Goal: Task Accomplishment & Management: Use online tool/utility

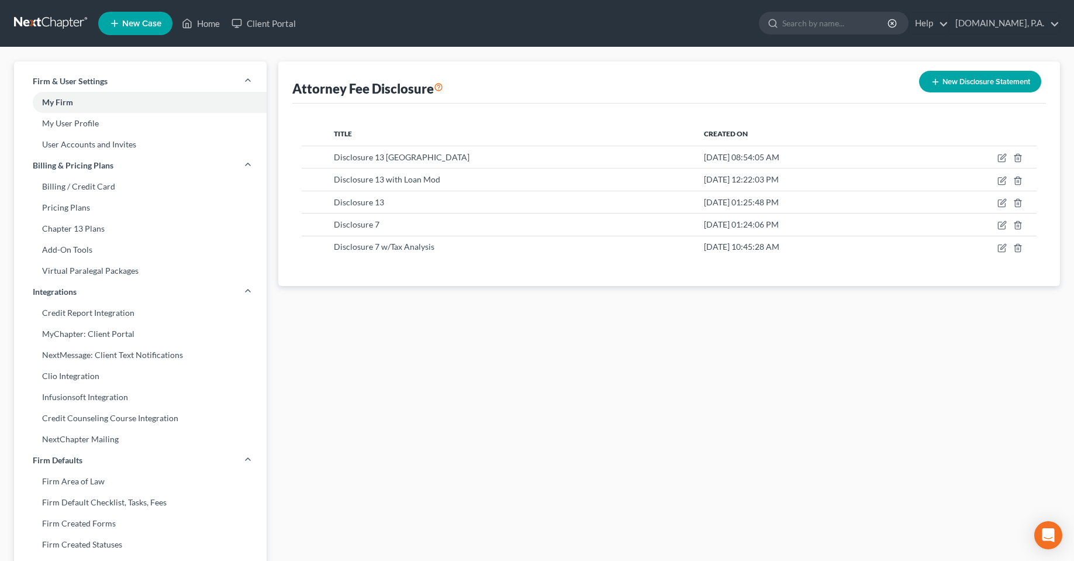
click at [476, 352] on div "Attorney Fee Disclosure New Disclosure Statement Title Created On Disclosure 13…" at bounding box center [668, 445] width 793 height 769
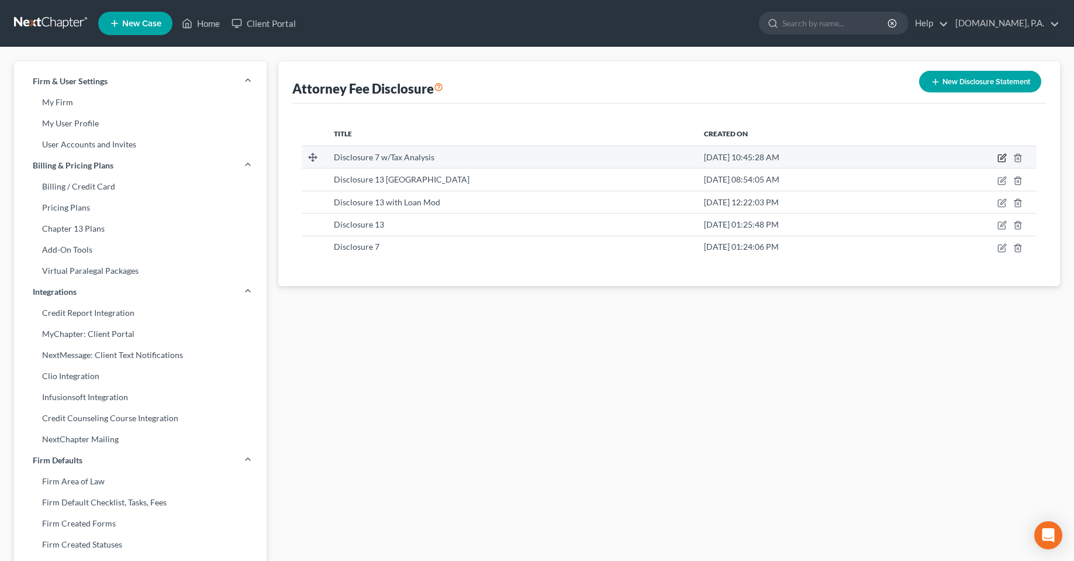
click at [1002, 157] on icon "button" at bounding box center [1001, 157] width 9 height 9
select select "15"
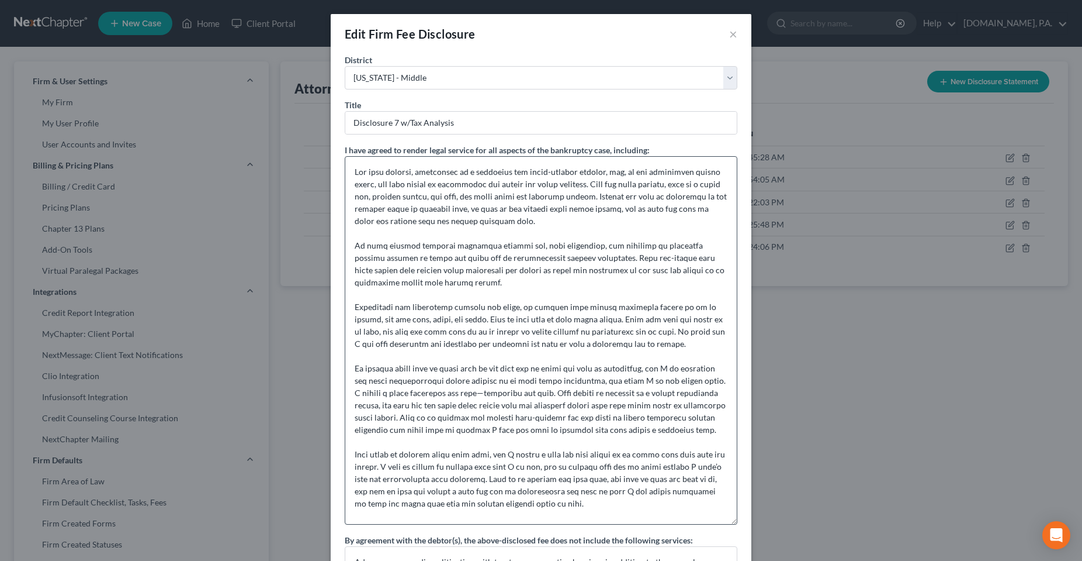
drag, startPoint x: 733, startPoint y: 196, endPoint x: 718, endPoint y: 525, distance: 329.4
click at [718, 524] on textarea at bounding box center [541, 340] width 393 height 368
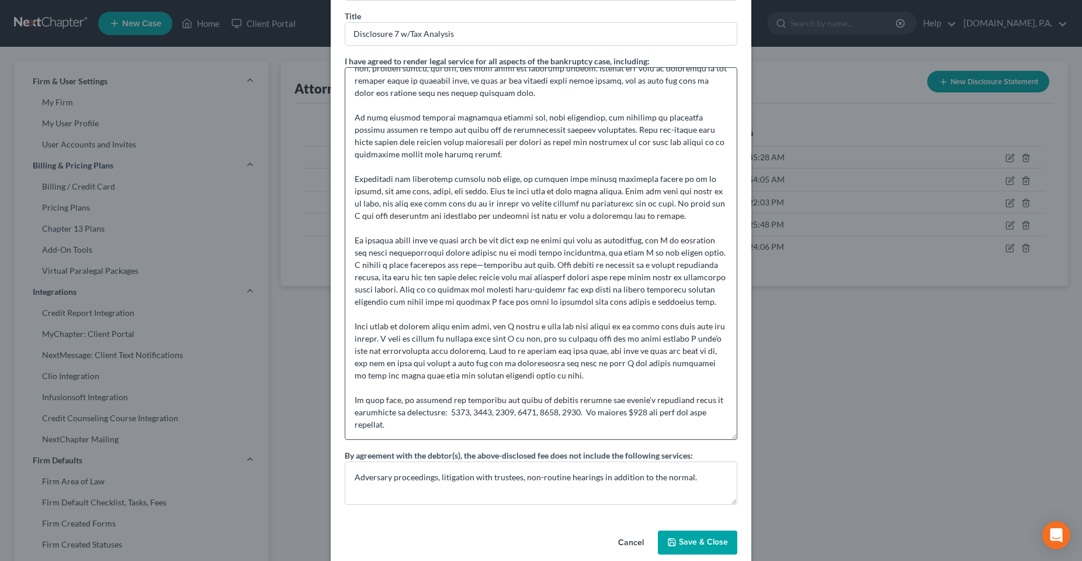
scroll to position [106, 0]
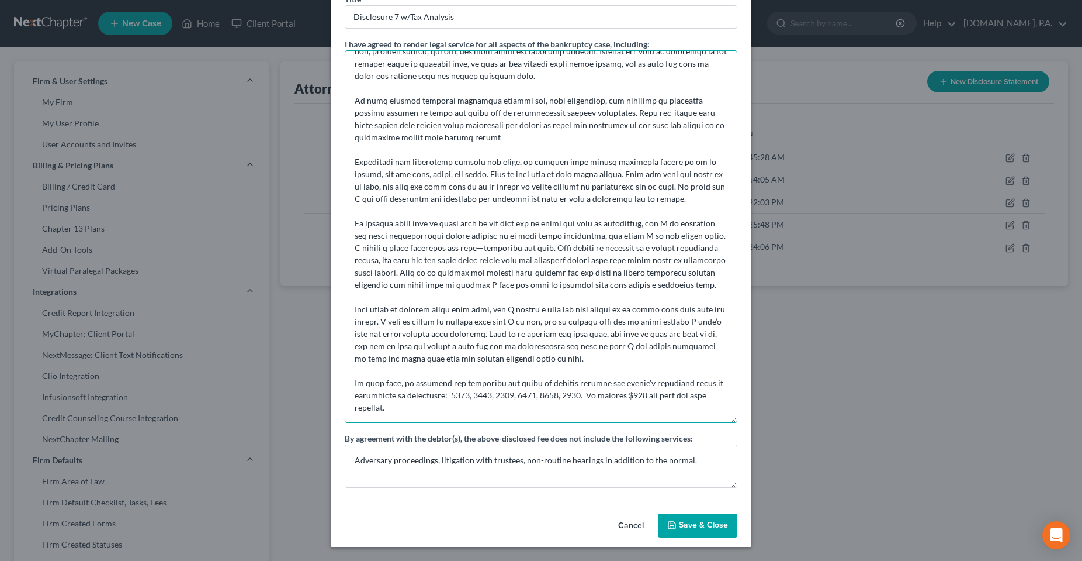
click at [576, 393] on textarea at bounding box center [541, 236] width 393 height 372
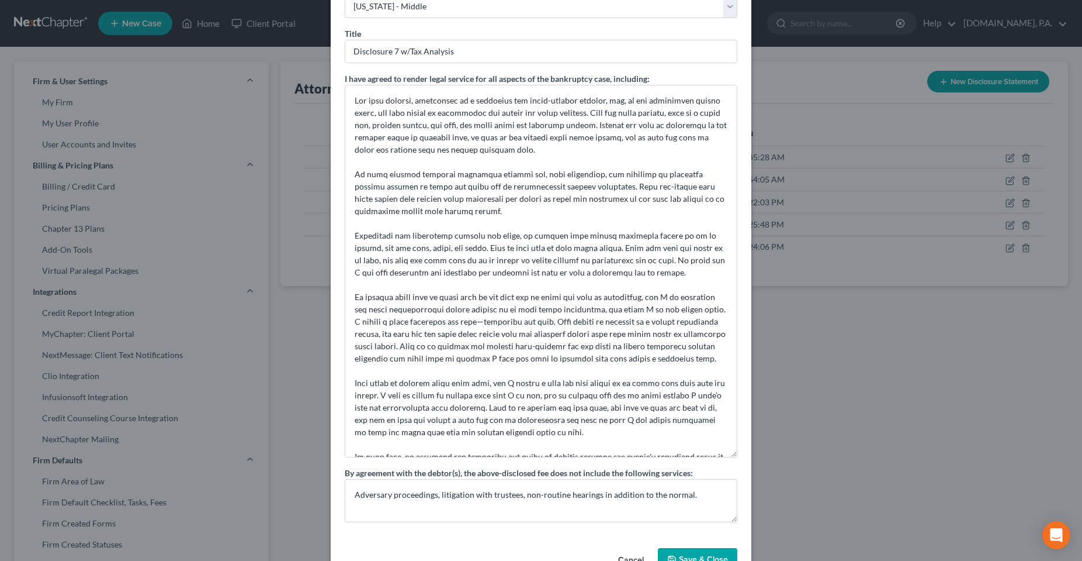
scroll to position [0, 0]
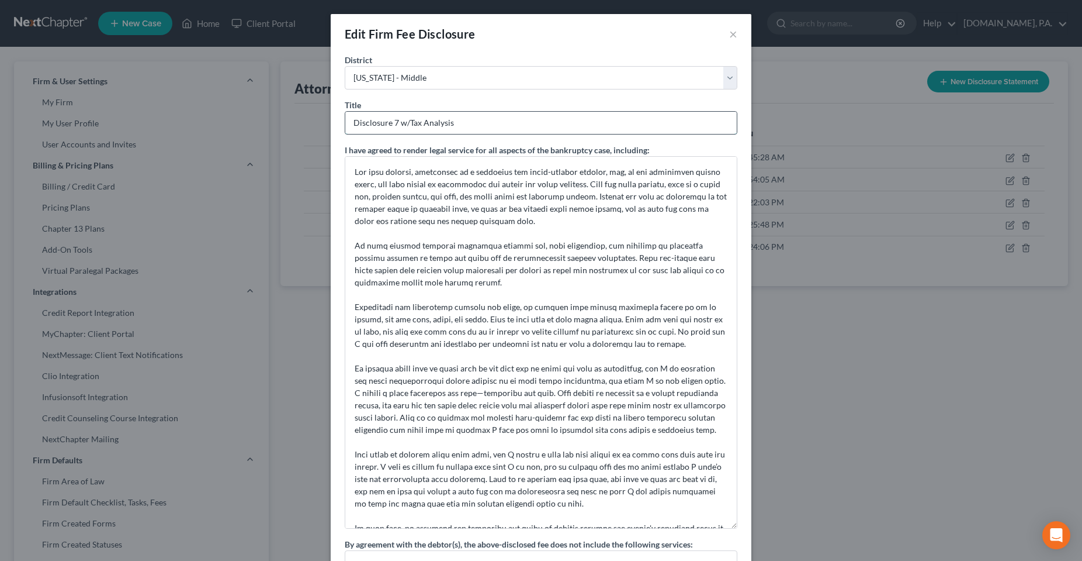
click at [486, 126] on input "Disclosure 7 w/Tax Analysis" at bounding box center [541, 123] width 392 height 22
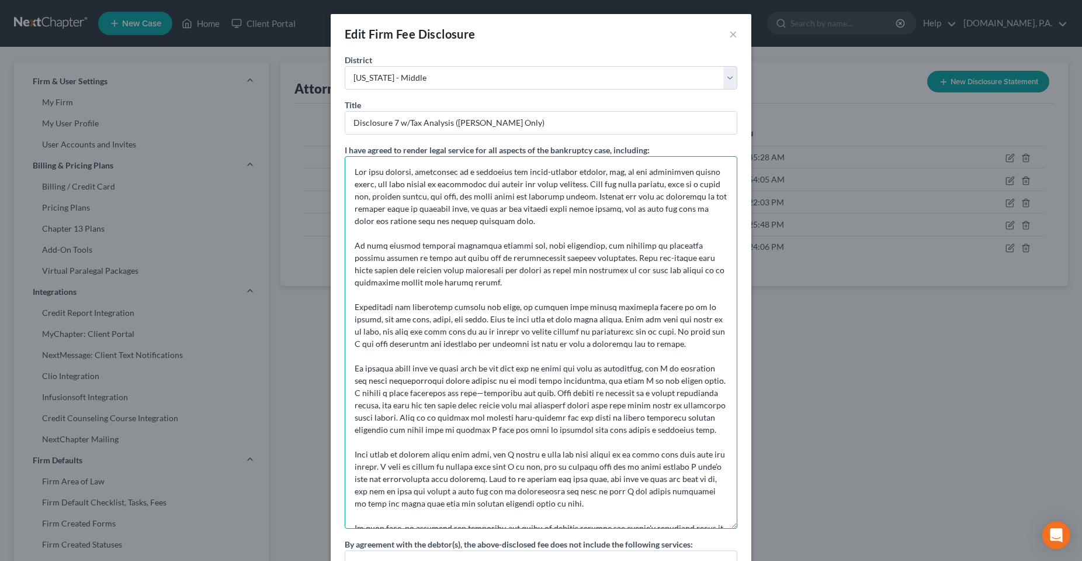
click at [537, 240] on textarea at bounding box center [541, 342] width 393 height 372
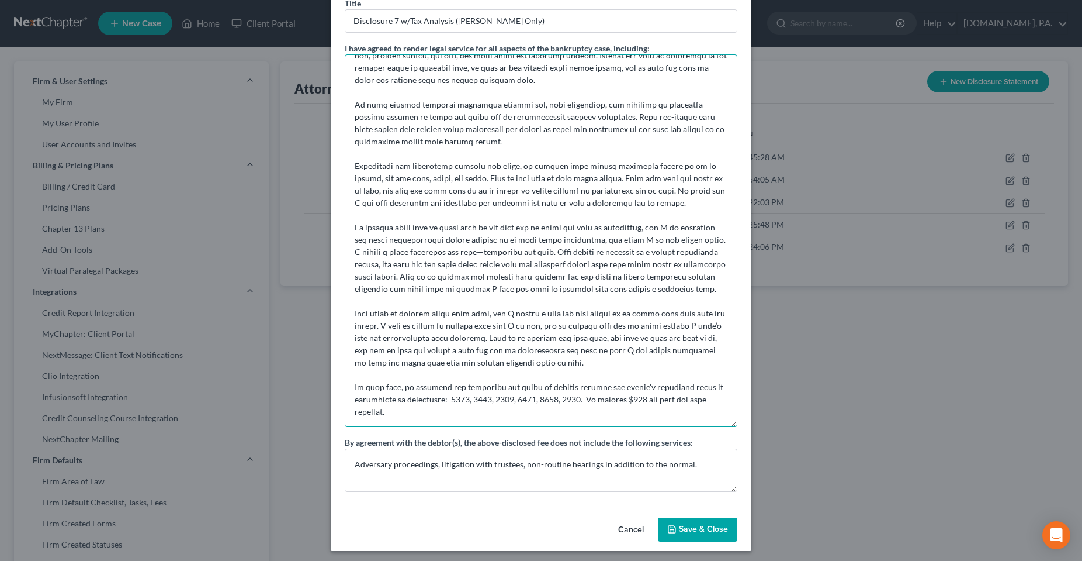
scroll to position [106, 0]
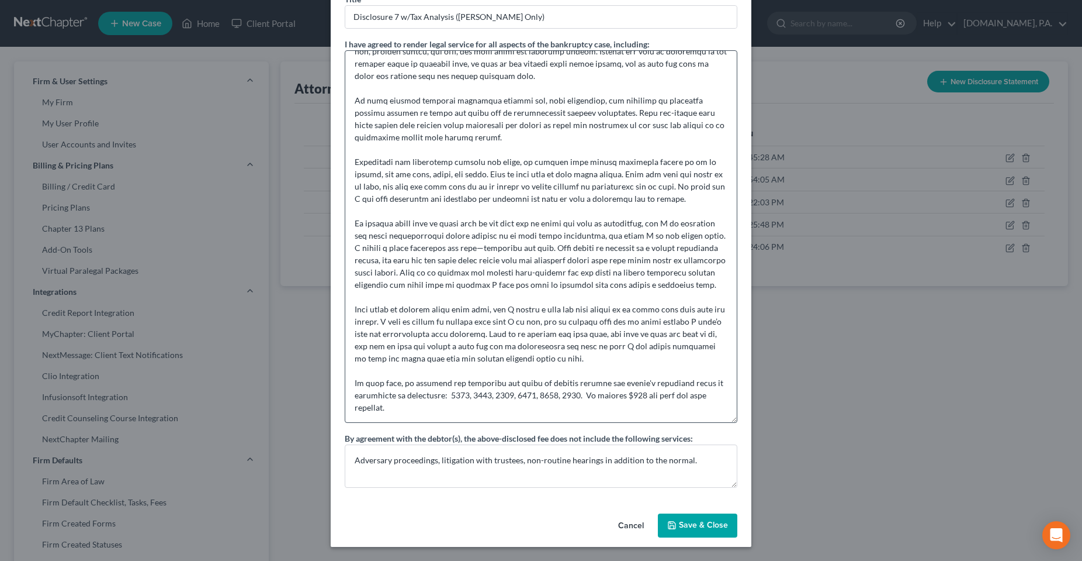
drag, startPoint x: 687, startPoint y: 527, endPoint x: 572, endPoint y: 102, distance: 440.2
click at [636, 340] on div "Edit Firm Fee Disclosure × [GEOGRAPHIC_DATA] [US_STATE] - [GEOGRAPHIC_DATA] [US…" at bounding box center [541, 227] width 421 height 638
drag, startPoint x: 519, startPoint y: 17, endPoint x: 451, endPoint y: 17, distance: 67.8
click at [451, 17] on input "Disclosure 7 w/Tax Analysis ([PERSON_NAME] Only)" at bounding box center [541, 17] width 392 height 22
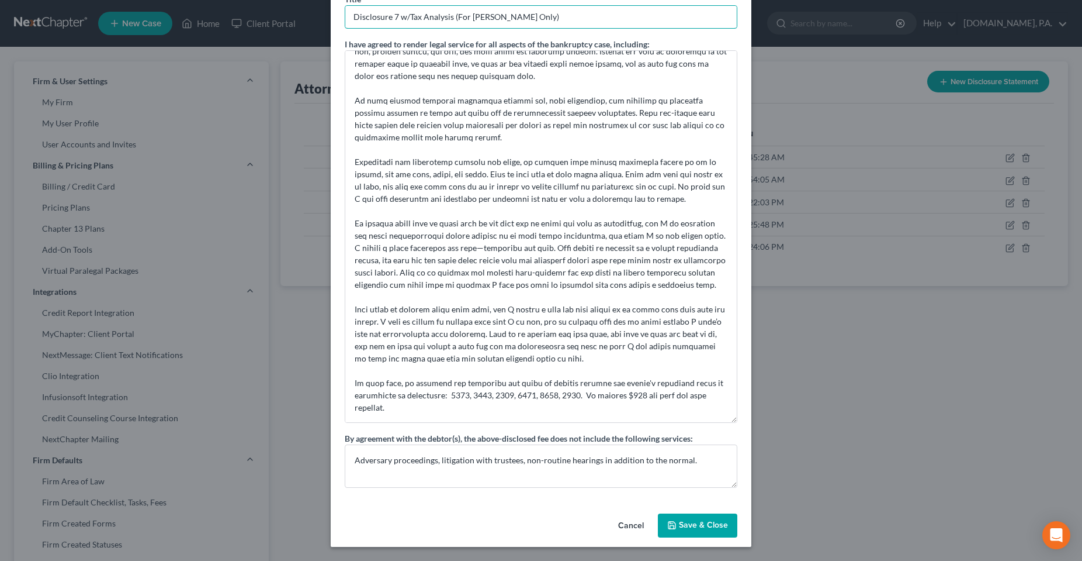
type input "Disclosure 7 w/Tax Analysis (For [PERSON_NAME] Only)"
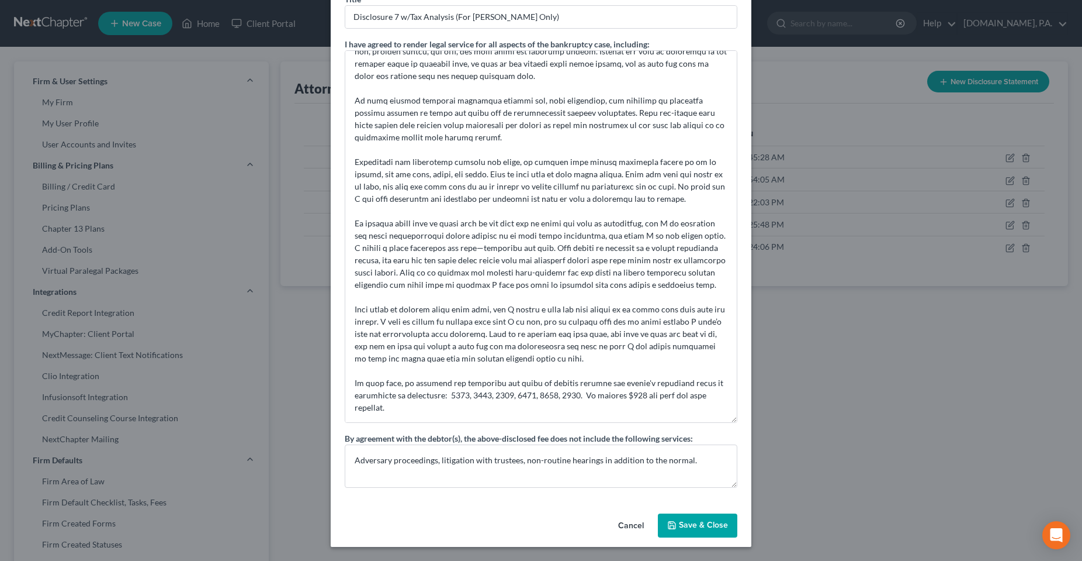
click at [683, 532] on button "Save & Close" at bounding box center [697, 525] width 79 height 25
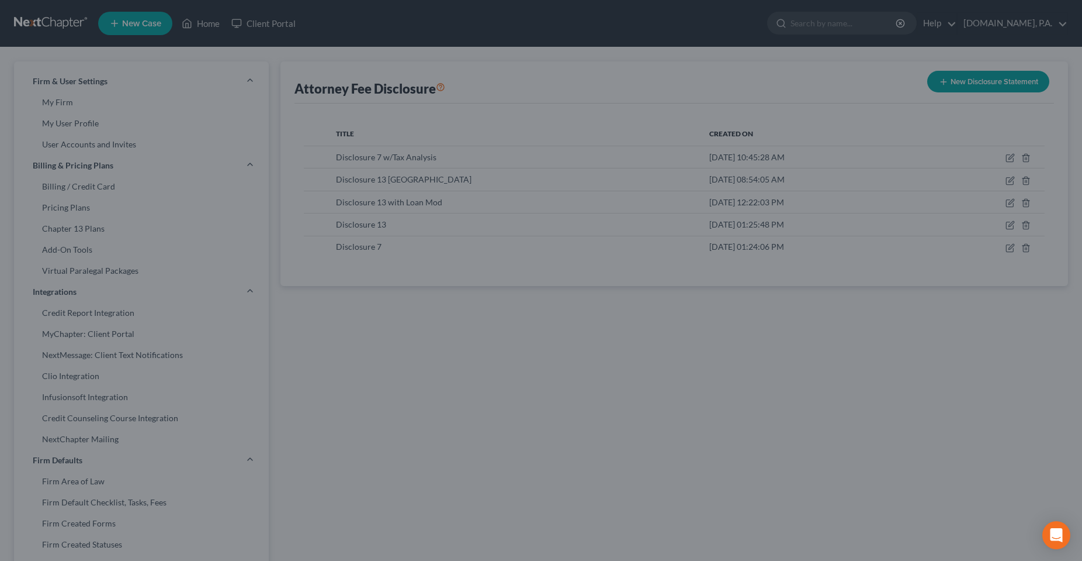
click at [683, 497] on button "Save & Close" at bounding box center [677, 486] width 69 height 21
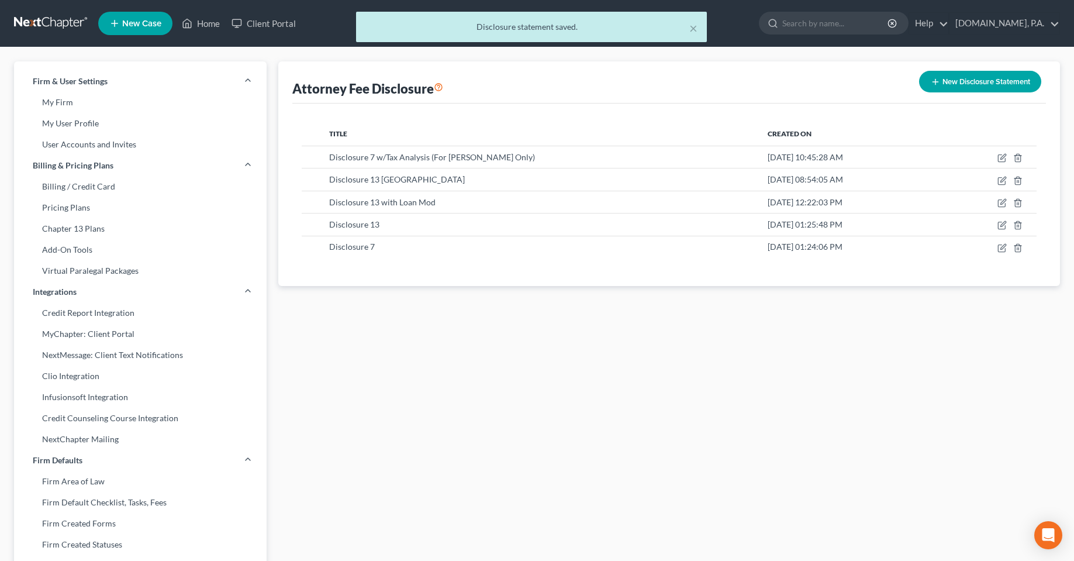
click at [497, 390] on div "Attorney Fee Disclosure New Disclosure Statement Title Created On Disclosure 7 …" at bounding box center [668, 445] width 793 height 769
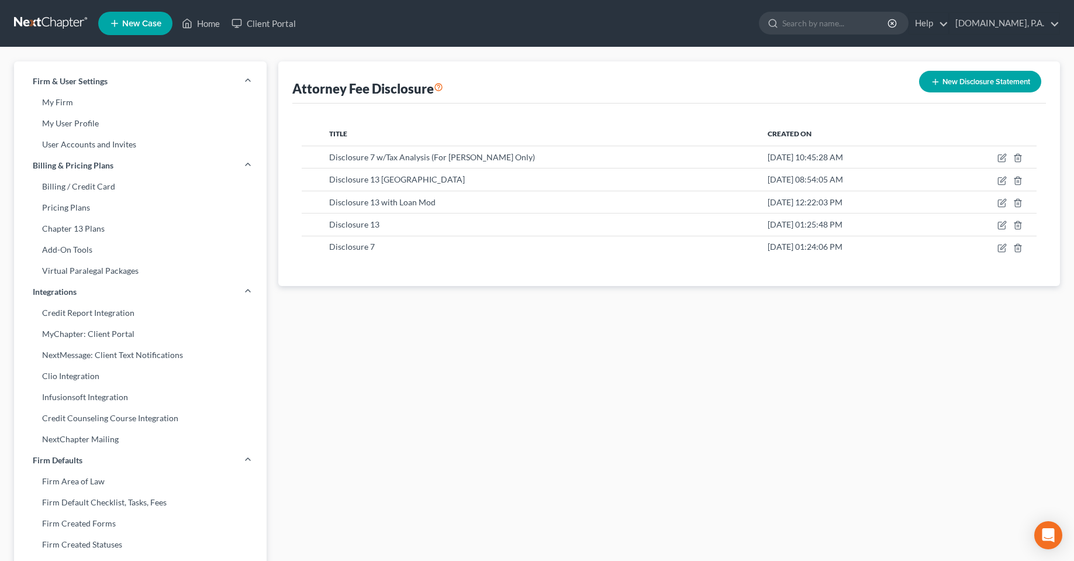
click at [463, 380] on div "Attorney Fee Disclosure New Disclosure Statement Title Created On Disclosure 7 …" at bounding box center [668, 445] width 793 height 769
click at [1003, 155] on icon "button" at bounding box center [1001, 157] width 9 height 9
select select "15"
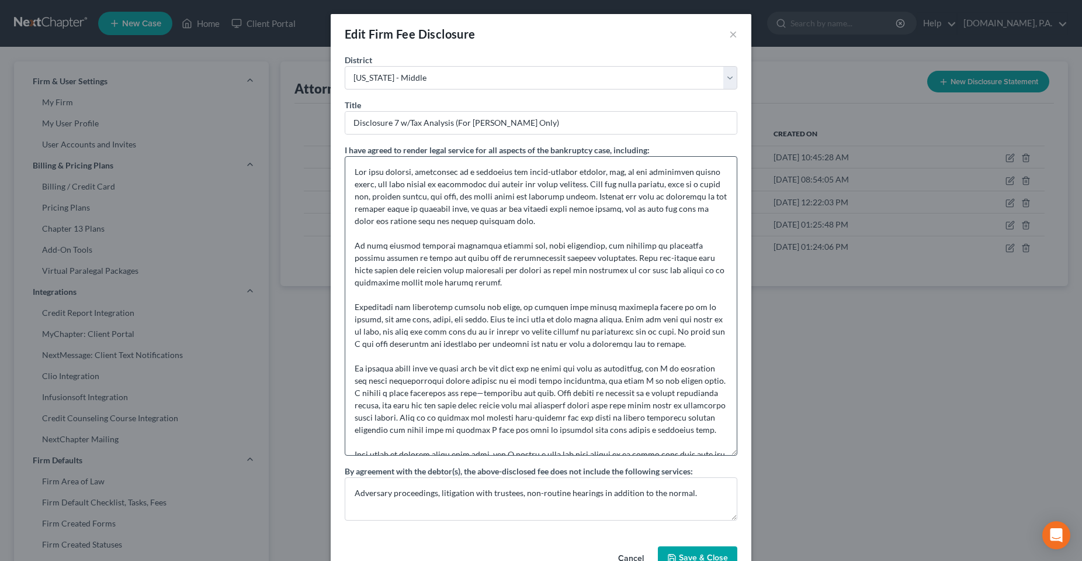
drag, startPoint x: 732, startPoint y: 197, endPoint x: 573, endPoint y: 320, distance: 201.7
click at [688, 451] on textarea at bounding box center [541, 305] width 393 height 299
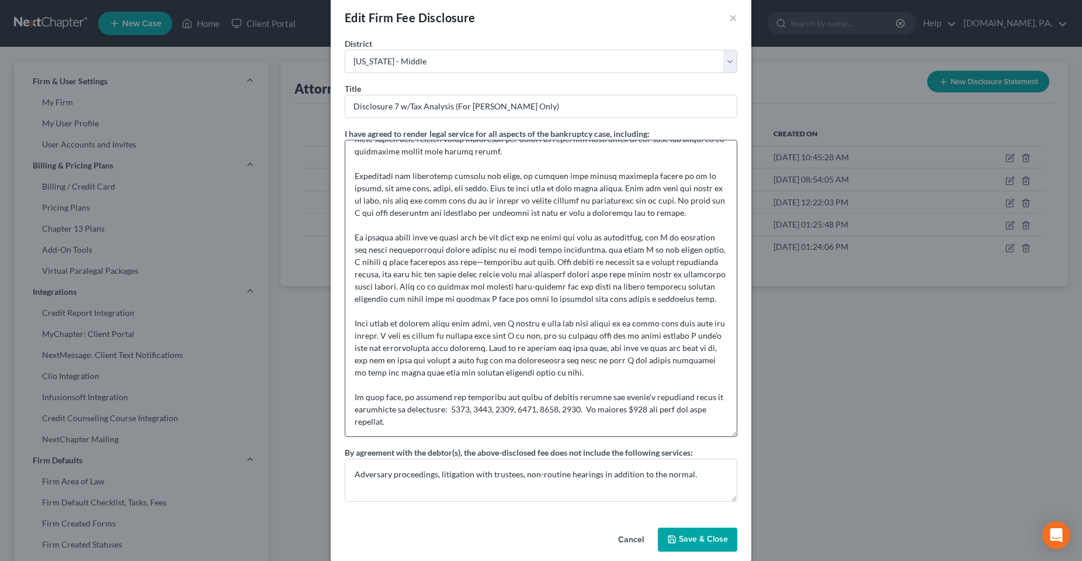
scroll to position [30, 0]
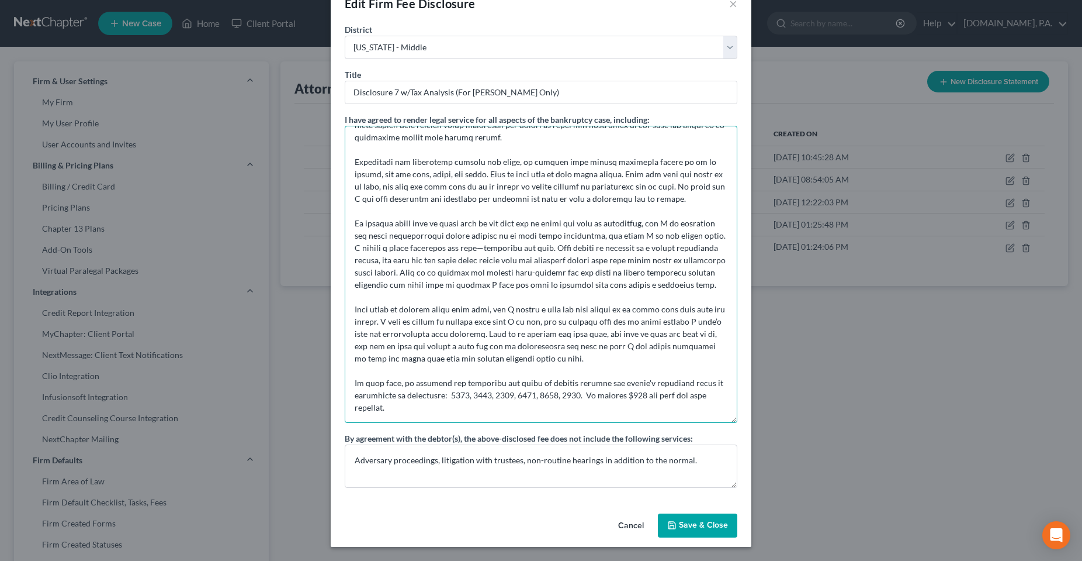
drag, startPoint x: 409, startPoint y: 410, endPoint x: 342, endPoint y: 376, distance: 74.8
click at [345, 376] on textarea at bounding box center [541, 274] width 393 height 297
click at [632, 524] on button "Cancel" at bounding box center [631, 525] width 44 height 23
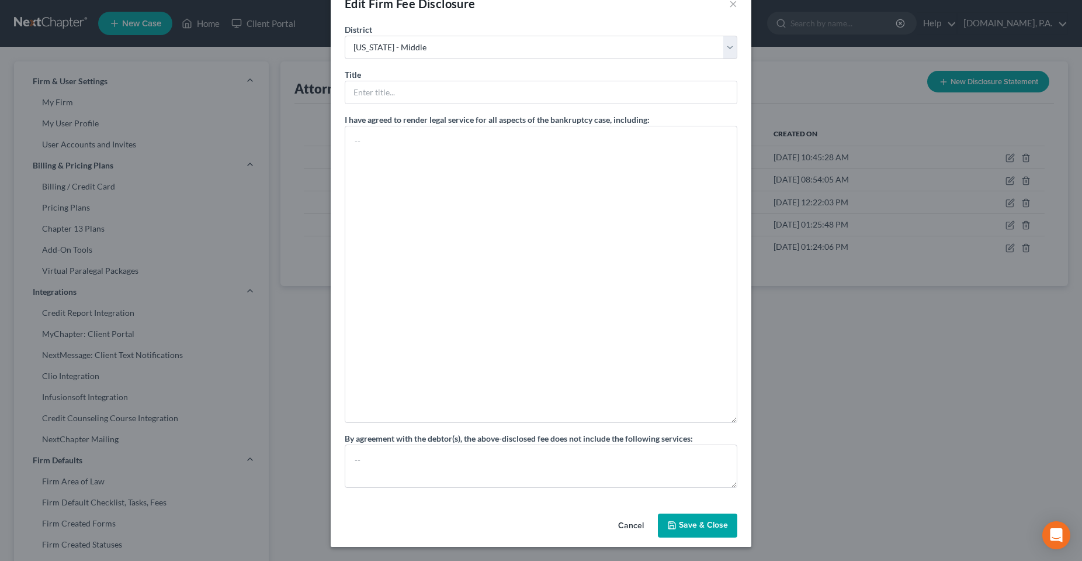
select select "?"
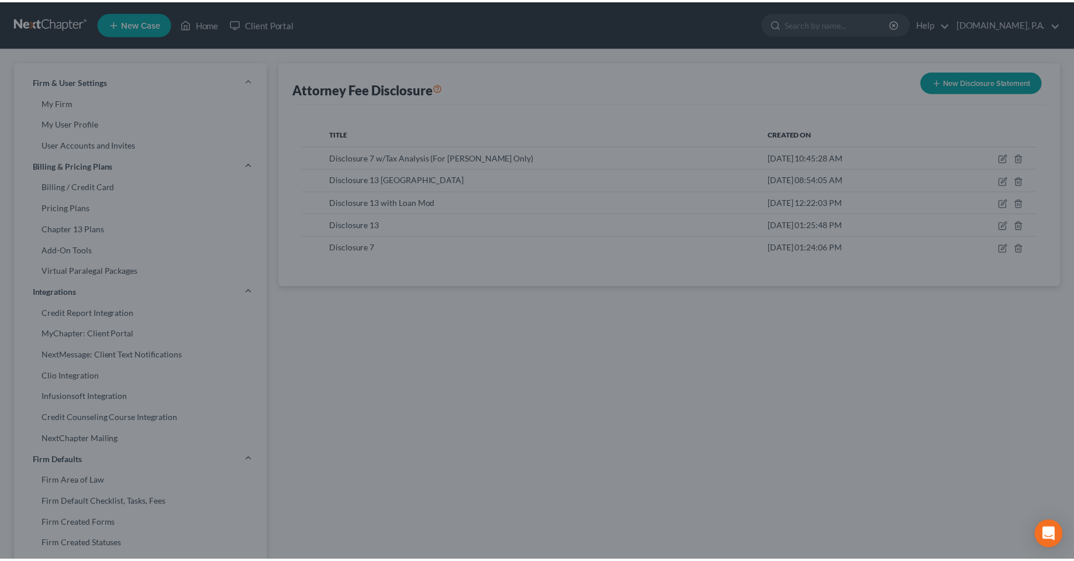
scroll to position [0, 0]
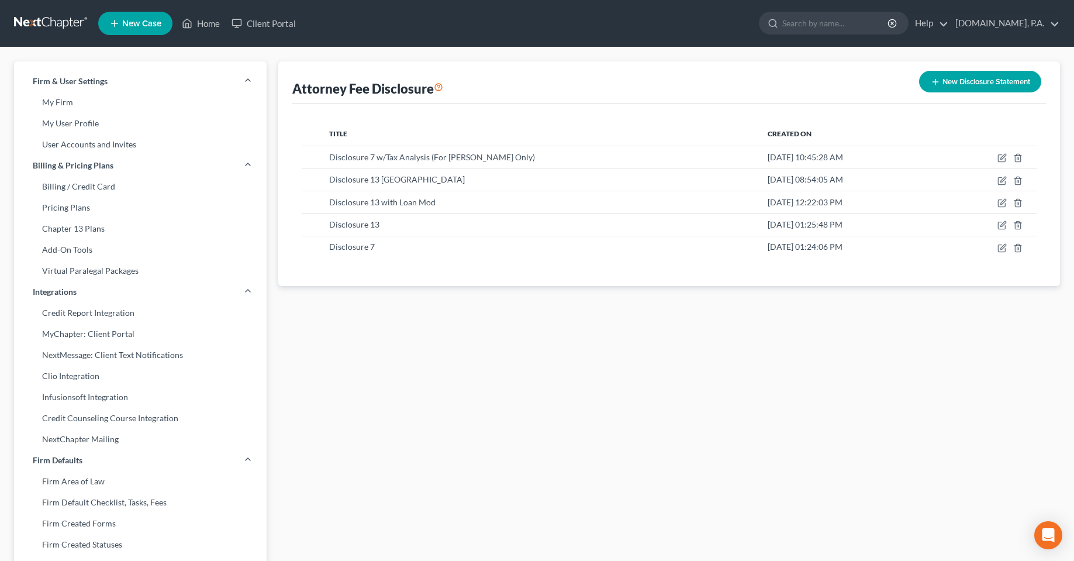
click at [516, 361] on div "Attorney Fee Disclosure New Disclosure Statement Title Created On Disclosure 7 …" at bounding box center [668, 445] width 793 height 769
click at [413, 378] on div "Attorney Fee Disclosure New Disclosure Statement Title Created On Disclosure 7 …" at bounding box center [668, 445] width 793 height 769
click at [573, 389] on div "Attorney Fee Disclosure New Disclosure Statement Title Created On Disclosure 7 …" at bounding box center [668, 445] width 793 height 769
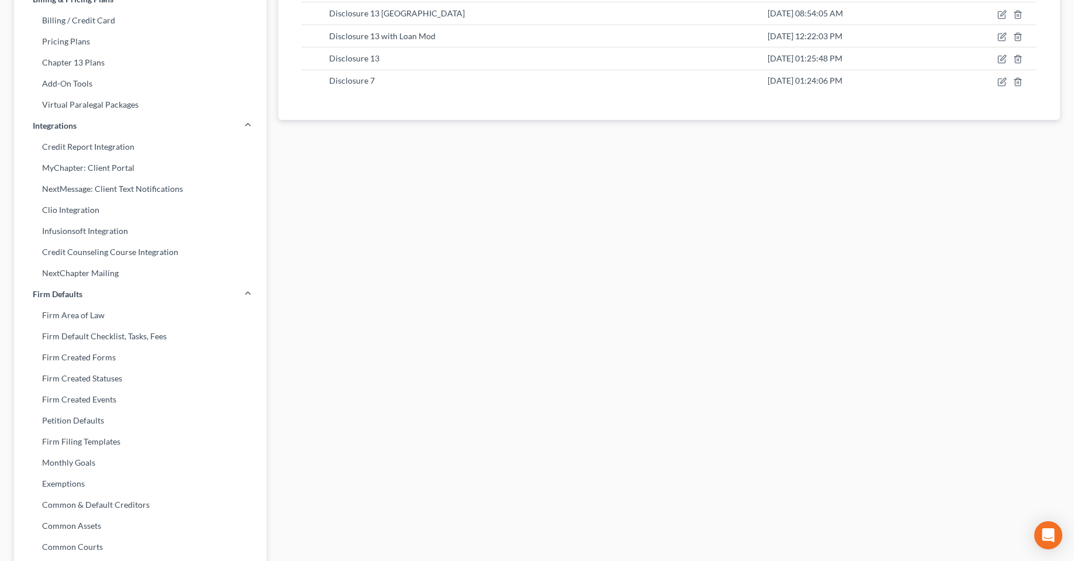
scroll to position [305, 0]
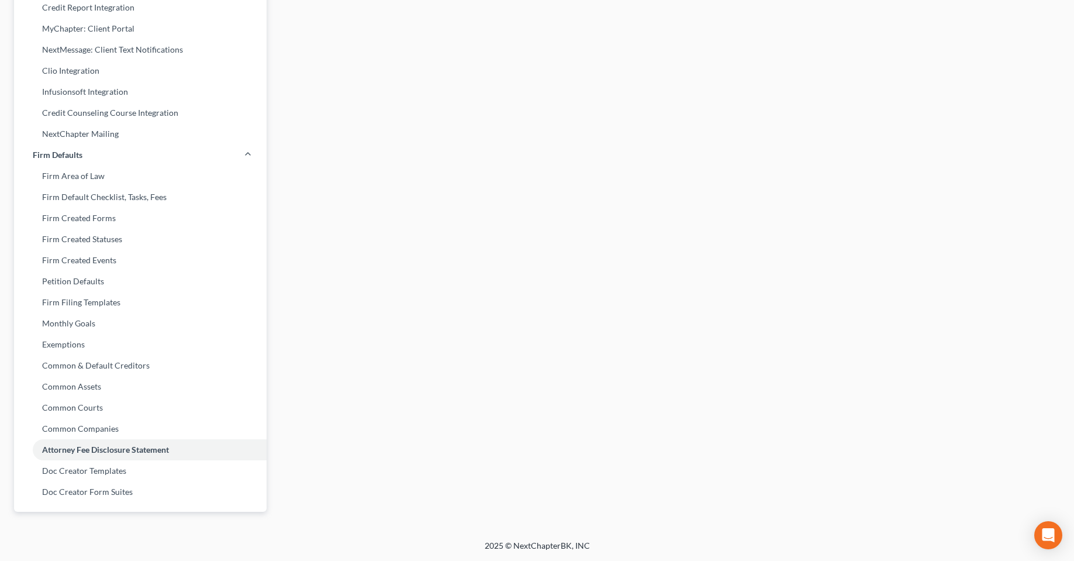
drag, startPoint x: 601, startPoint y: 370, endPoint x: 624, endPoint y: 356, distance: 27.3
click at [601, 369] on div "Attorney Fee Disclosure New Disclosure Statement Title Created On Disclosure 7 …" at bounding box center [668, 140] width 793 height 769
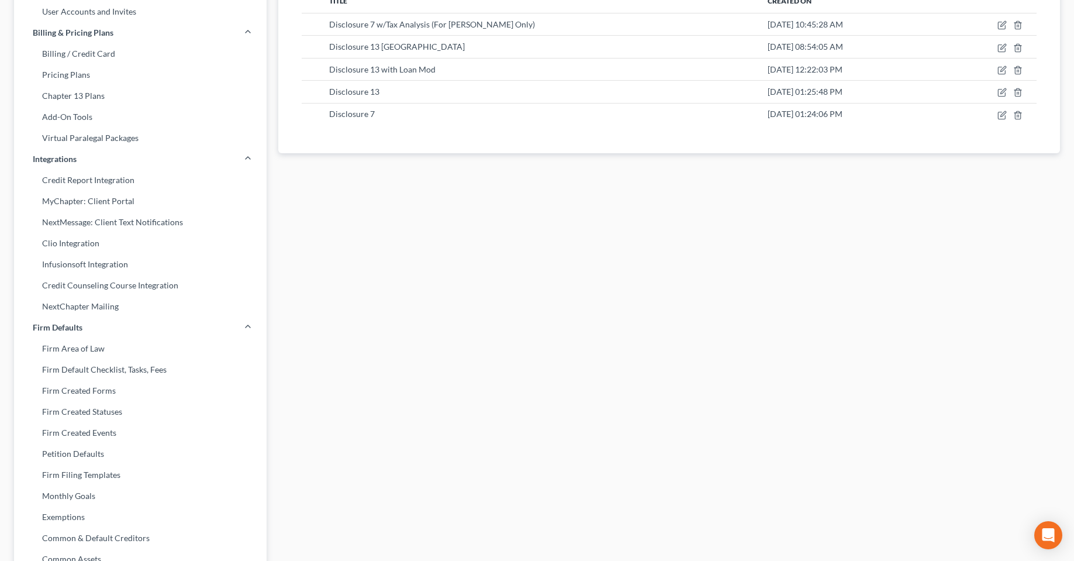
scroll to position [0, 0]
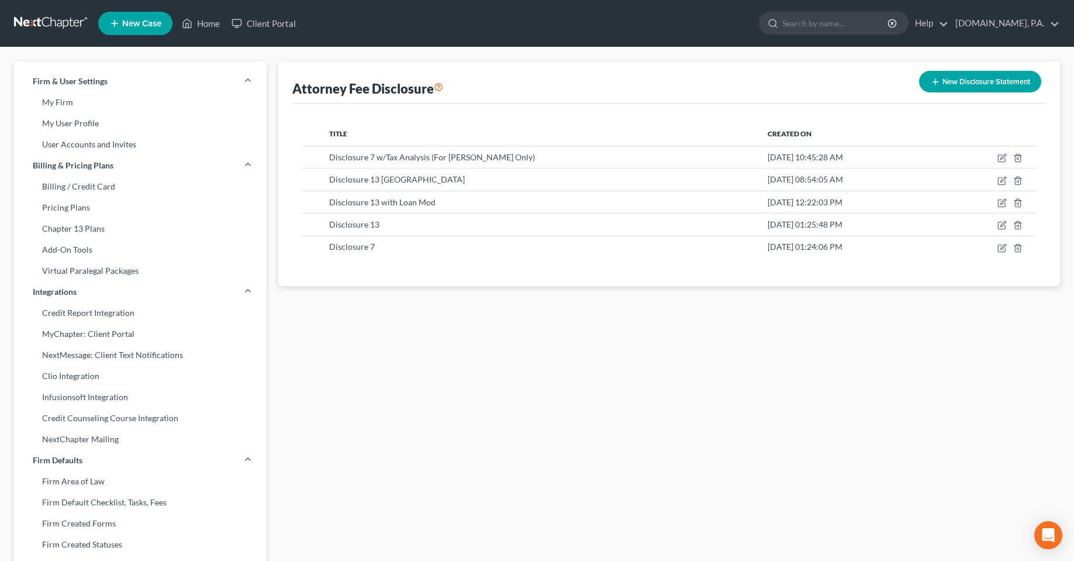
click at [429, 381] on div "Attorney Fee Disclosure New Disclosure Statement Title Created On Disclosure 7 …" at bounding box center [668, 445] width 793 height 769
click at [708, 493] on div "Attorney Fee Disclosure New Disclosure Statement Title Created On Disclosure 7 …" at bounding box center [668, 445] width 793 height 769
click at [658, 359] on div "Attorney Fee Disclosure New Disclosure Statement Title Created On Disclosure 7 …" at bounding box center [668, 445] width 793 height 769
click at [213, 20] on link "Home" at bounding box center [201, 23] width 50 height 21
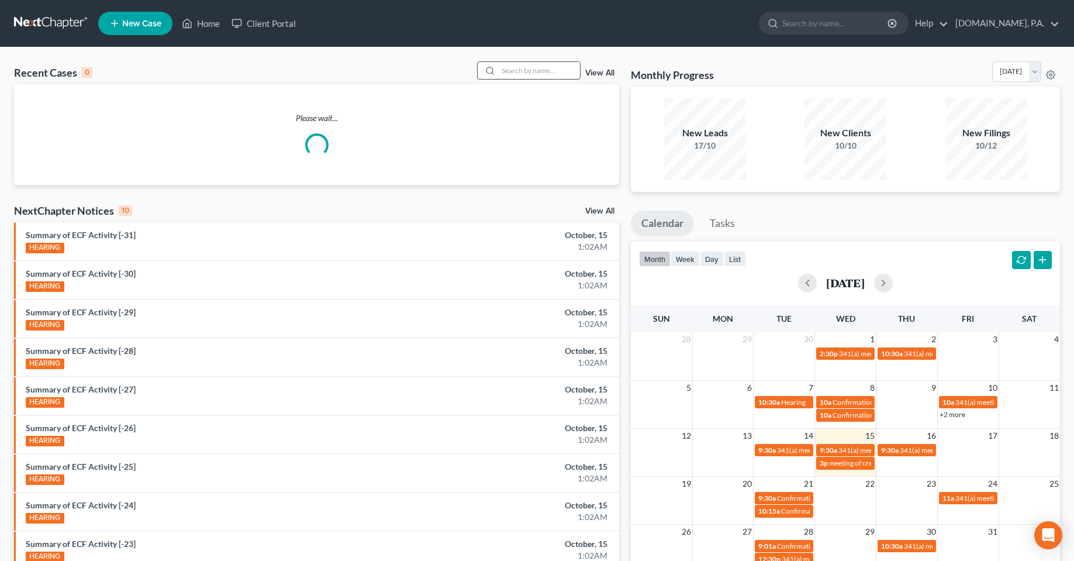
click at [537, 72] on input "search" at bounding box center [539, 70] width 82 height 17
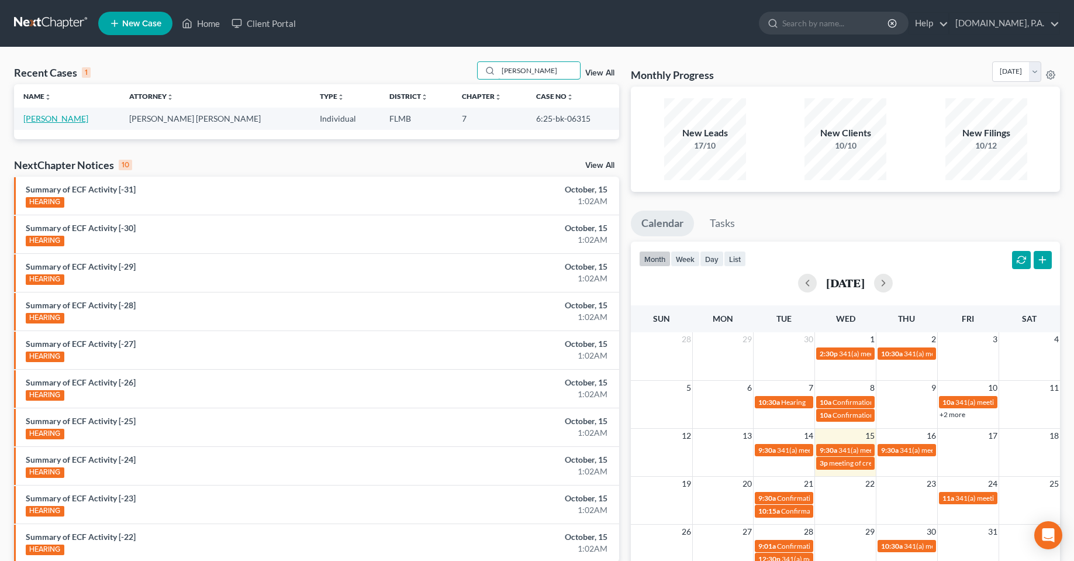
type input "[PERSON_NAME]"
click at [50, 121] on link "[PERSON_NAME]" at bounding box center [55, 118] width 65 height 10
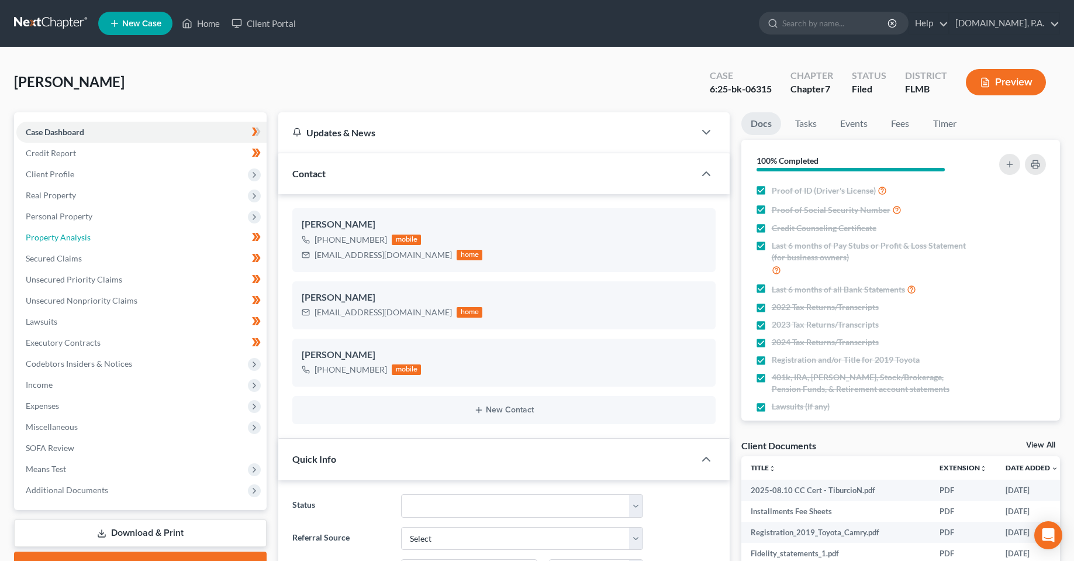
drag, startPoint x: 57, startPoint y: 238, endPoint x: 289, endPoint y: 364, distance: 263.6
click at [57, 238] on span "Property Analysis" at bounding box center [58, 237] width 65 height 10
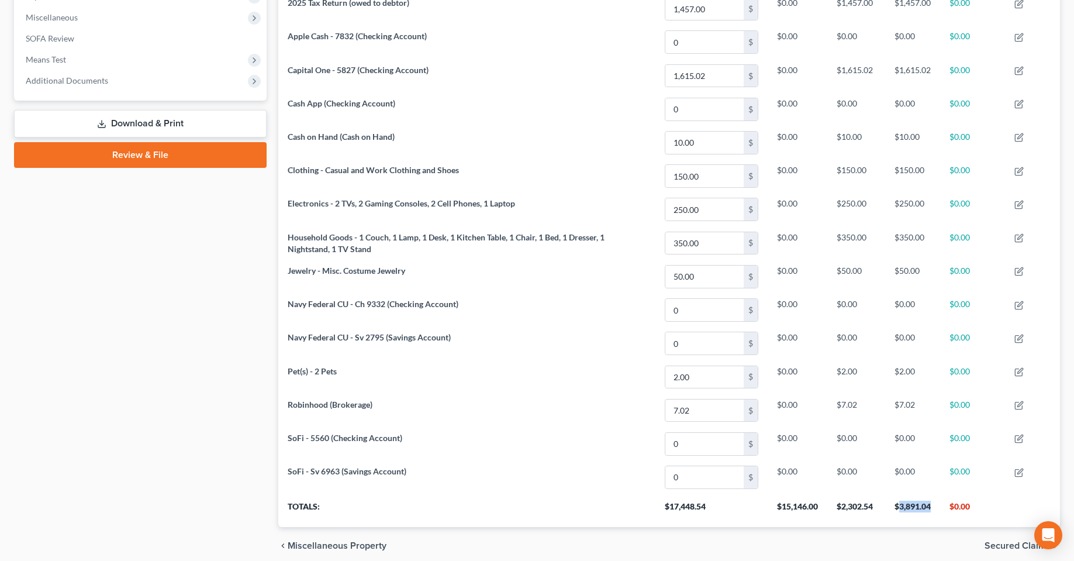
drag, startPoint x: 932, startPoint y: 506, endPoint x: 897, endPoint y: 510, distance: 35.4
click at [897, 510] on th "$3,891.04" at bounding box center [912, 510] width 55 height 33
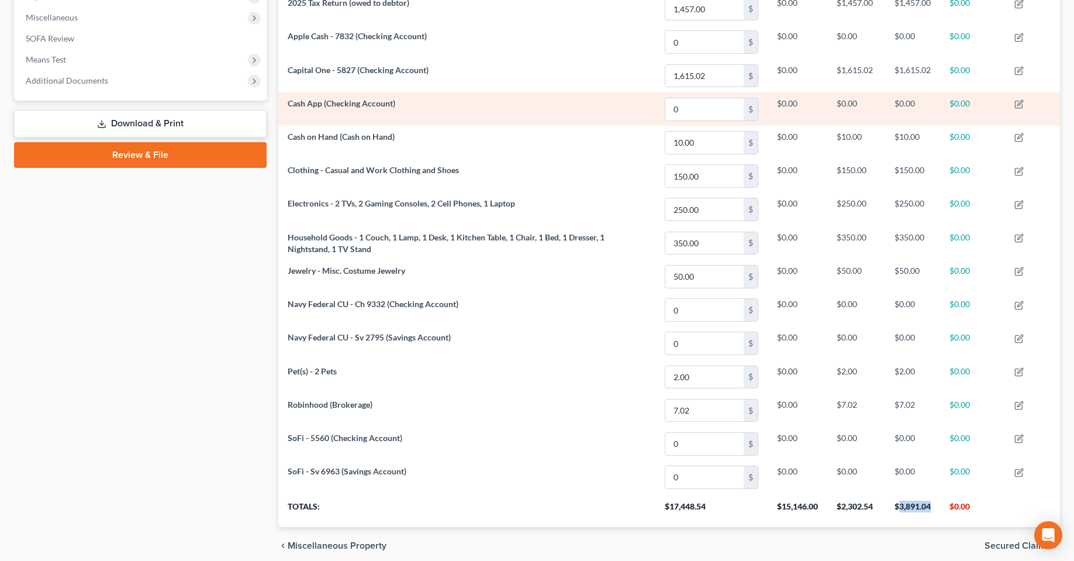
copy th "3,891.04"
